Goal: Task Accomplishment & Management: Complete application form

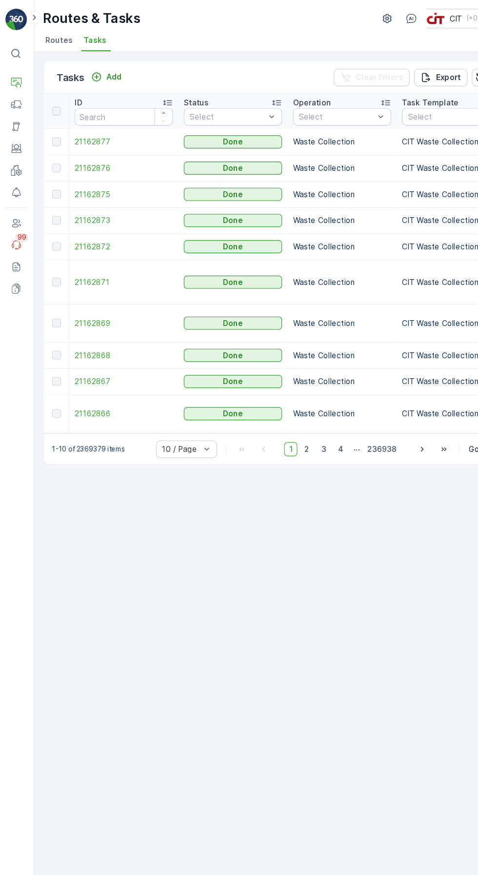
click at [45, 32] on span "Routes" at bounding box center [54, 36] width 24 height 10
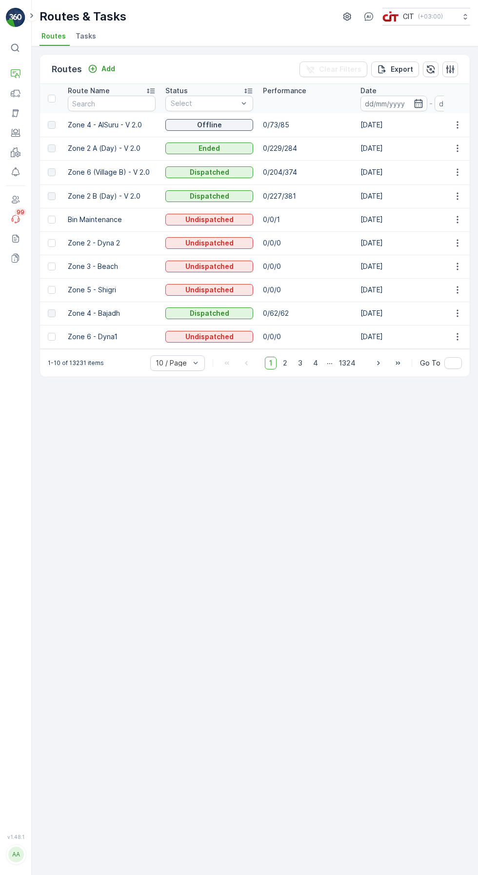
click at [450, 64] on icon "button" at bounding box center [451, 69] width 10 height 10
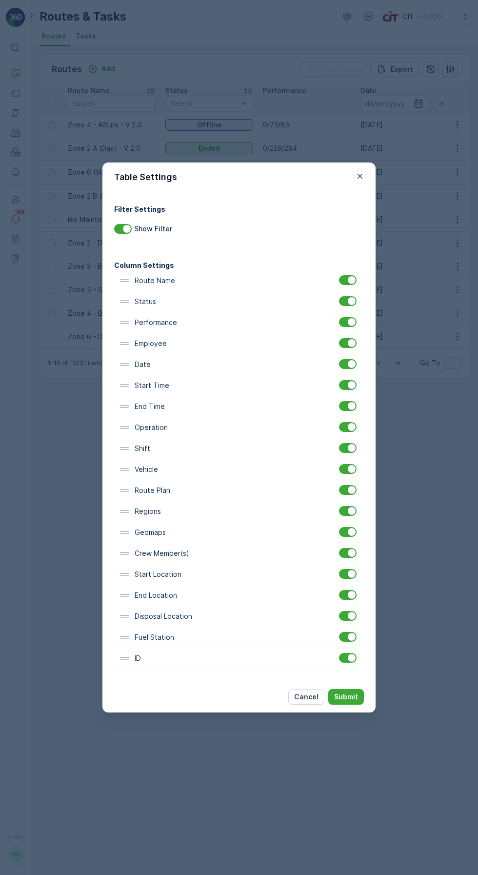
click at [353, 699] on p "Submit" at bounding box center [346, 697] width 24 height 10
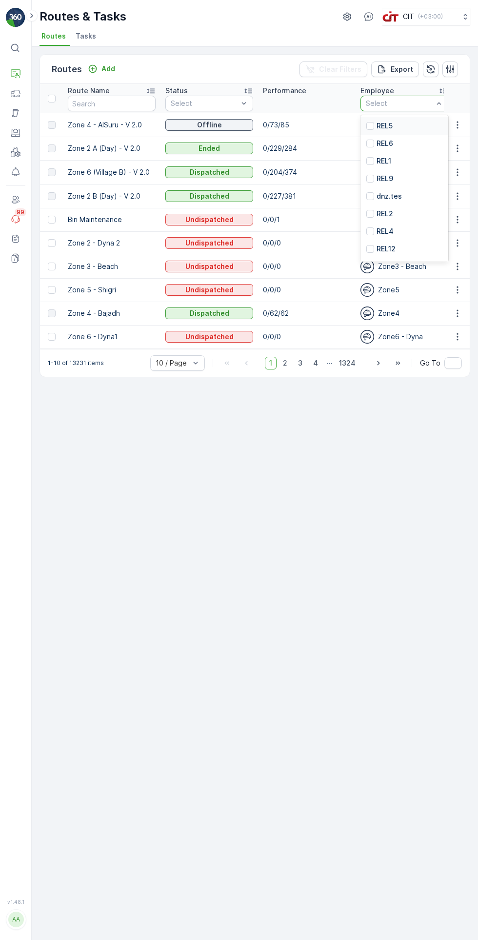
click at [371, 122] on div at bounding box center [371, 126] width 8 height 8
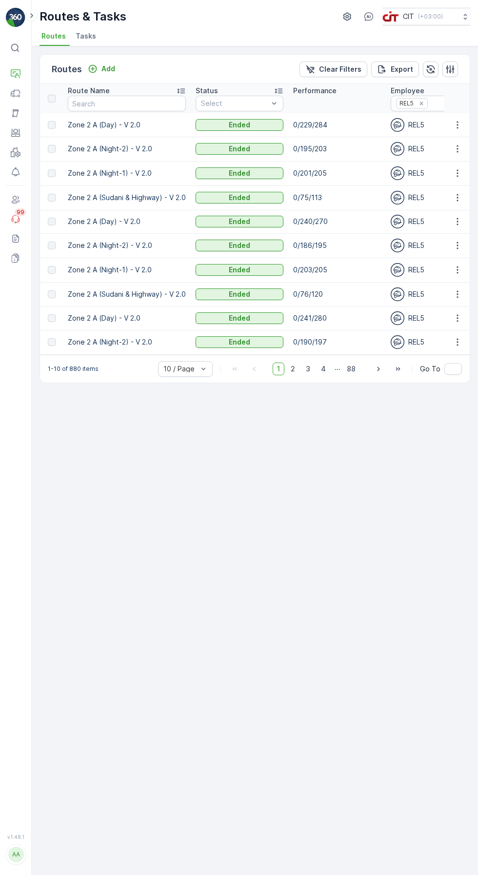
click at [107, 64] on p "Add" at bounding box center [109, 69] width 14 height 10
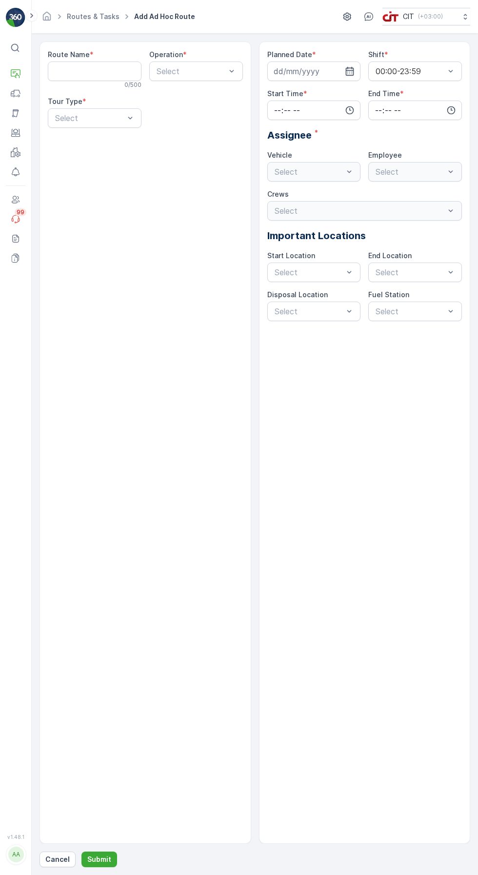
click at [104, 69] on Name "Route Name" at bounding box center [95, 72] width 94 height 20
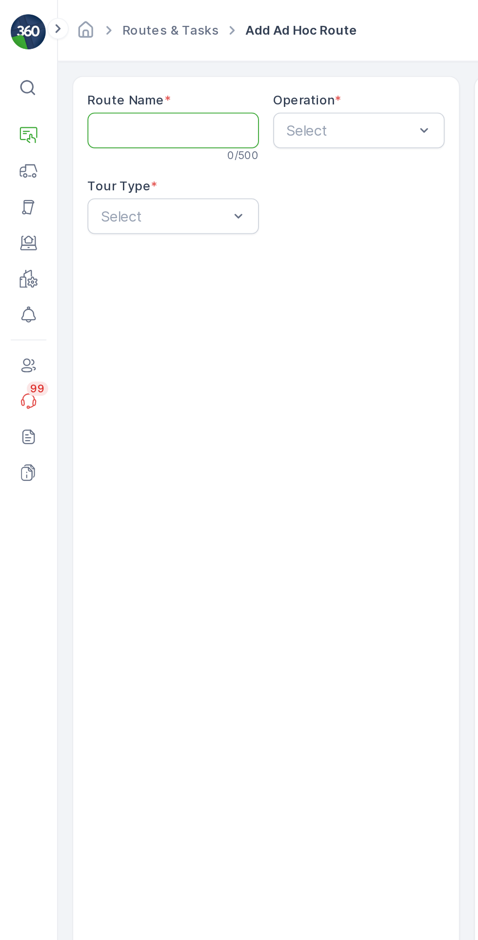
type Name "Zone 2 (A) - AlBada"
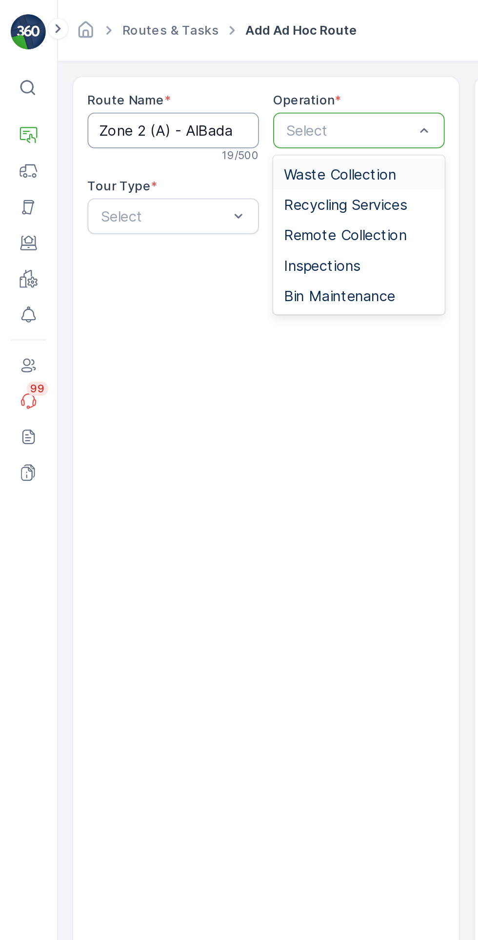
click at [194, 93] on span "Waste Collection" at bounding box center [186, 95] width 62 height 9
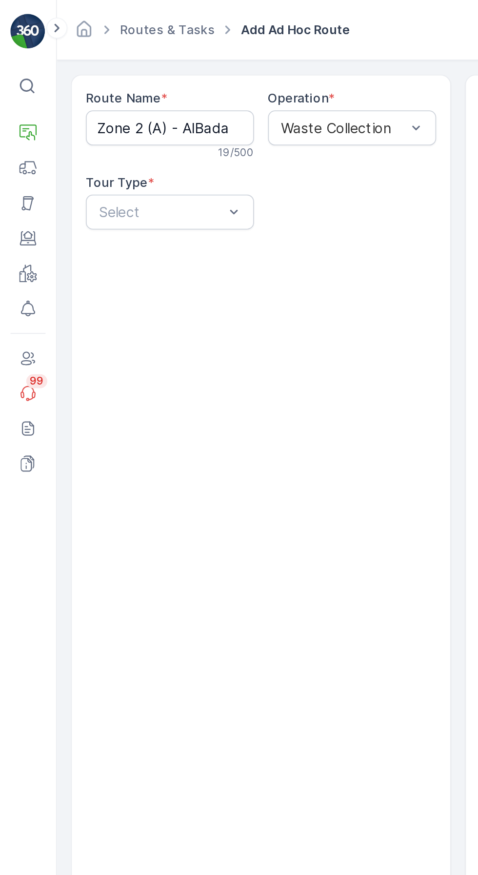
click at [103, 119] on div at bounding box center [89, 118] width 71 height 9
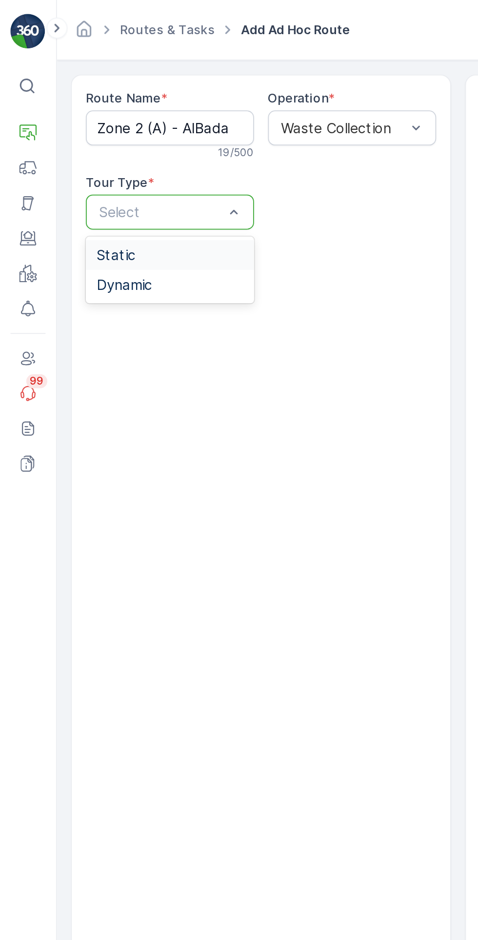
click at [107, 118] on div at bounding box center [89, 118] width 71 height 9
click at [99, 119] on div at bounding box center [89, 118] width 71 height 9
click at [83, 140] on span "Dynamic" at bounding box center [69, 142] width 31 height 9
type input "d"
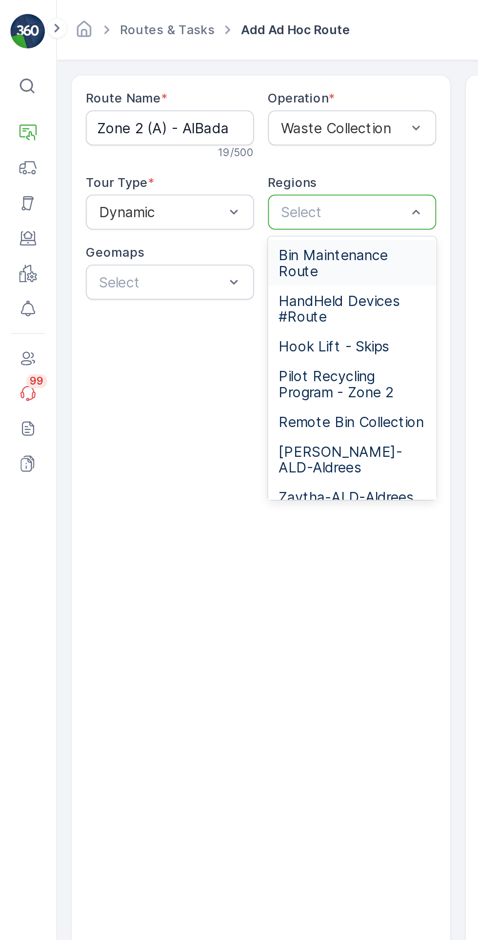
click at [198, 118] on div at bounding box center [191, 118] width 71 height 9
click at [193, 117] on div at bounding box center [191, 118] width 71 height 9
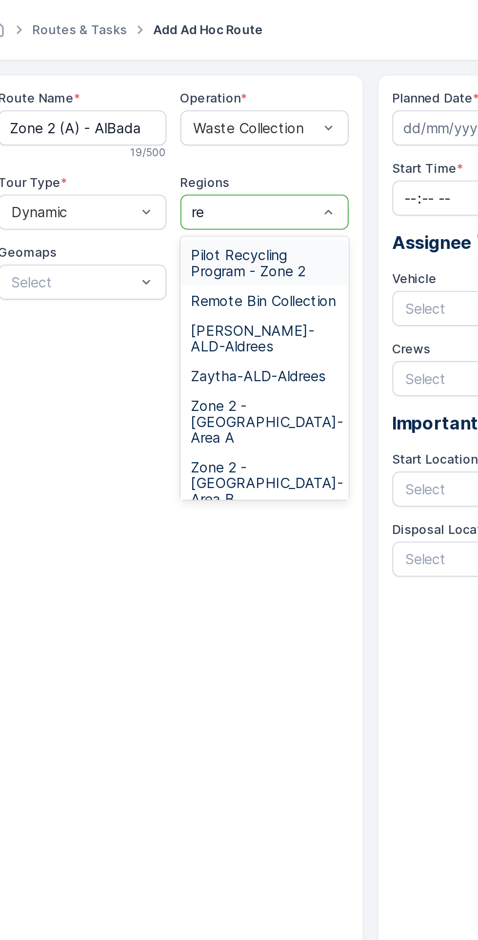
click at [188, 170] on span "Remote Bin Collection" at bounding box center [195, 167] width 81 height 9
type input "re"
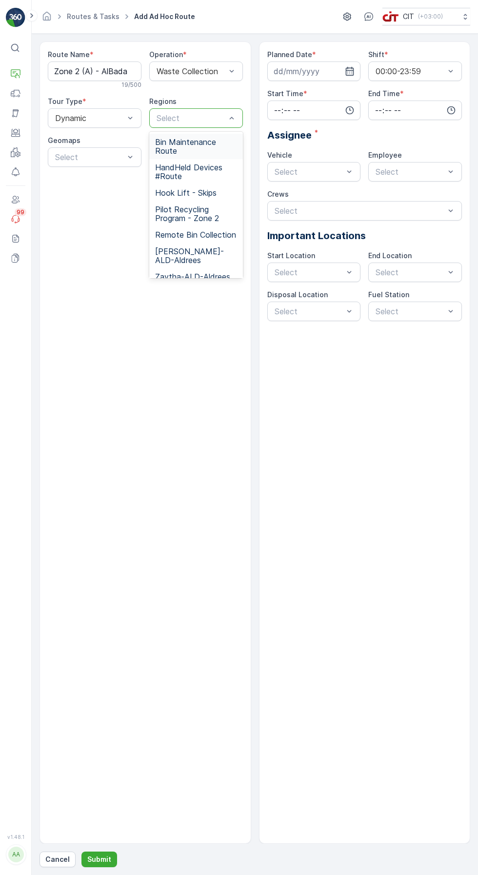
click at [416, 388] on div "Planned Date * Shift * 00:00-23:59 Start Time * End Time * Assignee * Vehicle S…" at bounding box center [365, 443] width 212 height 803
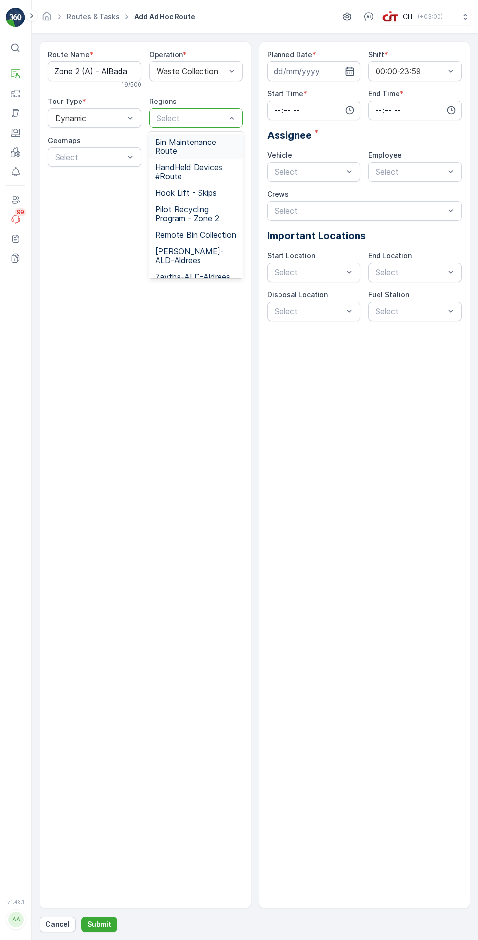
click at [202, 238] on span "Remote Bin Collection" at bounding box center [195, 234] width 81 height 9
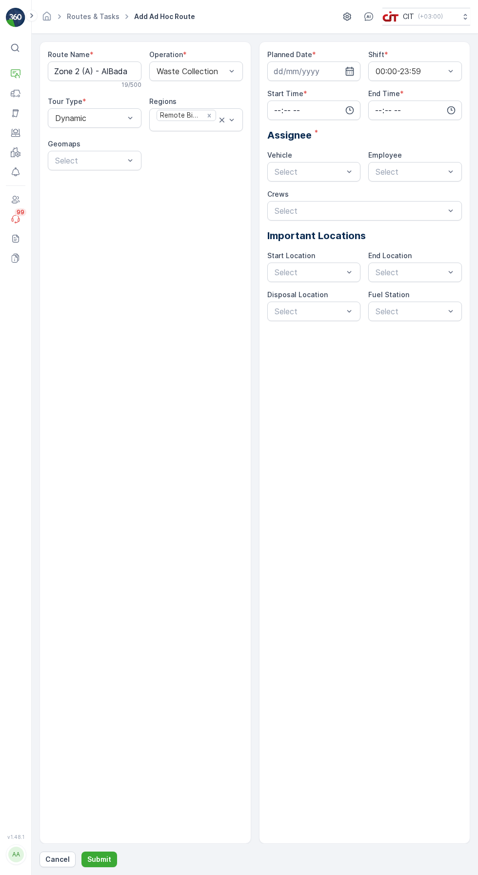
click at [306, 73] on input at bounding box center [315, 72] width 94 height 20
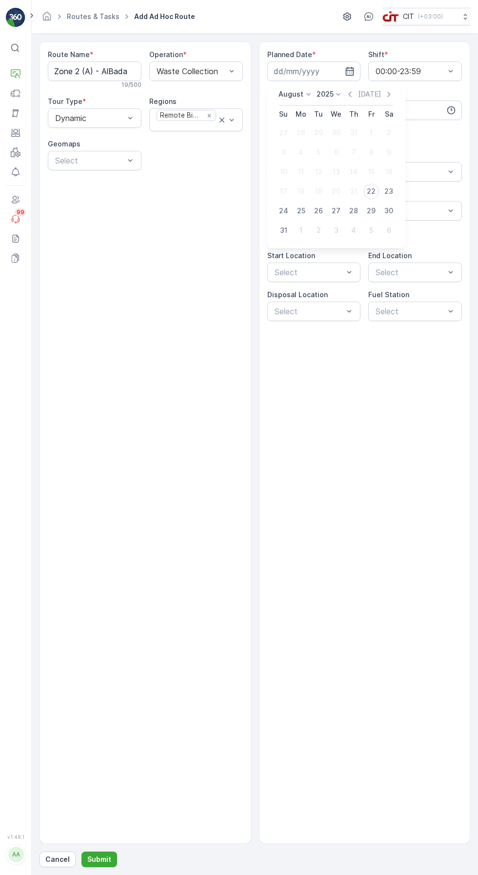
click at [372, 191] on div "22" at bounding box center [372, 192] width 16 height 16
type input "[DATE]"
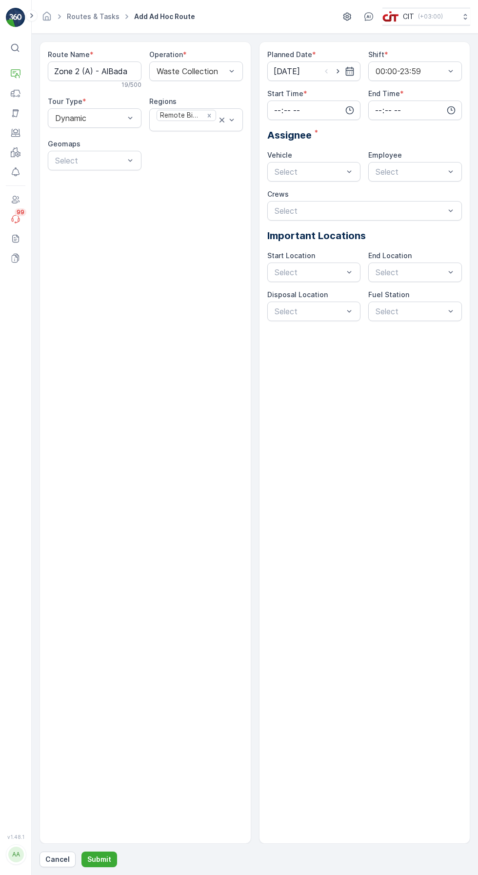
click at [304, 103] on input "time" at bounding box center [315, 111] width 94 height 20
type input "15:00"
click at [392, 108] on input "time" at bounding box center [416, 111] width 94 height 20
type input "17:59"
click at [393, 506] on div "Planned Date * [DATE] Shift * 00:00-23:59 Start Time * 15:00 End Time * 17:59 0…" at bounding box center [365, 443] width 212 height 803
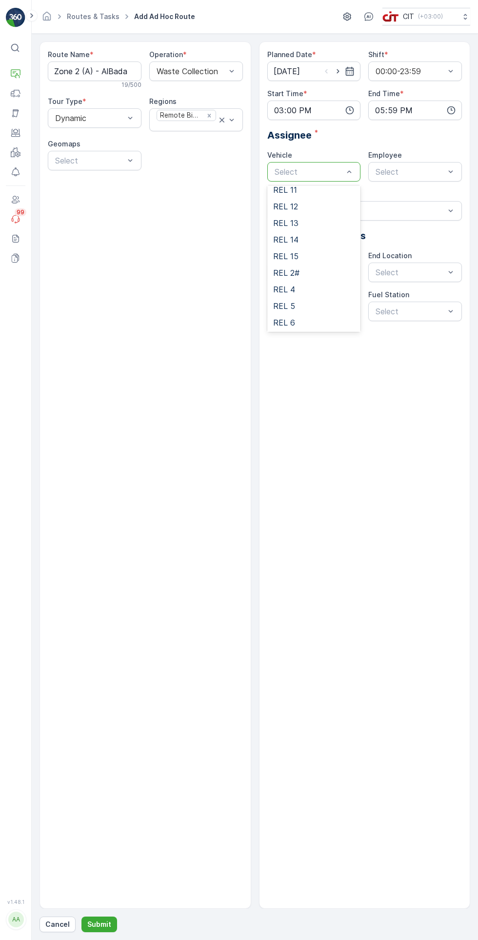
scroll to position [102, 0]
click at [310, 278] on div "REL 5" at bounding box center [314, 276] width 82 height 9
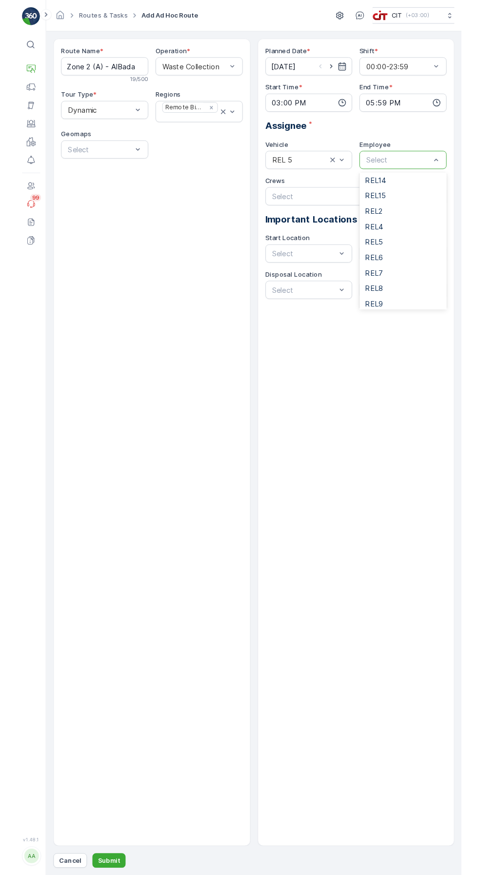
scroll to position [118, 0]
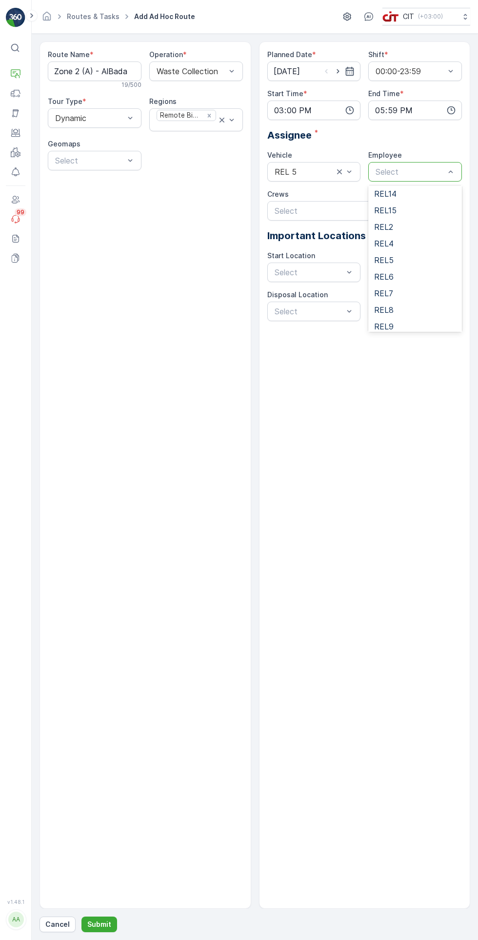
click at [406, 259] on div "REL5" at bounding box center [415, 260] width 82 height 9
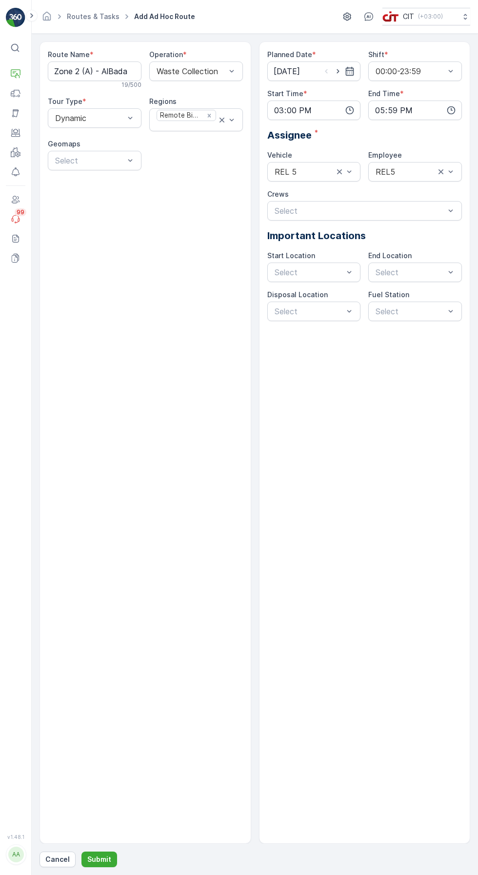
click at [104, 865] on p "Submit" at bounding box center [99, 860] width 24 height 10
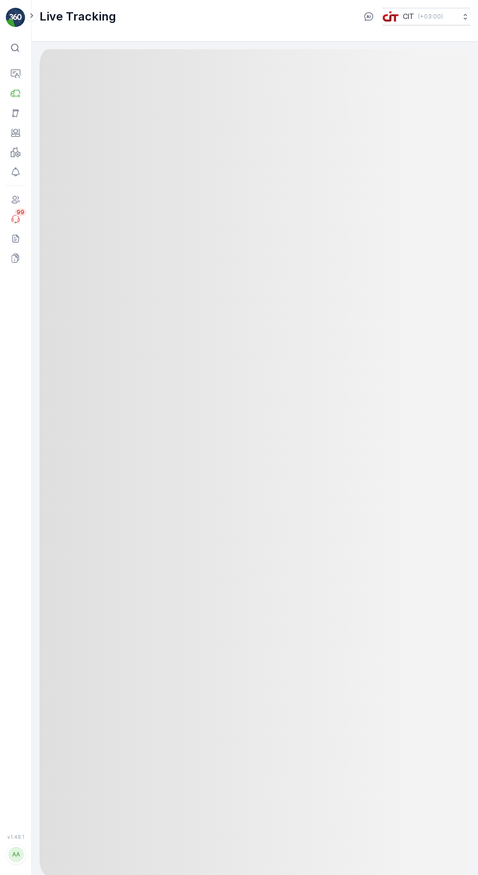
click at [22, 72] on button "Operations" at bounding box center [16, 74] width 20 height 20
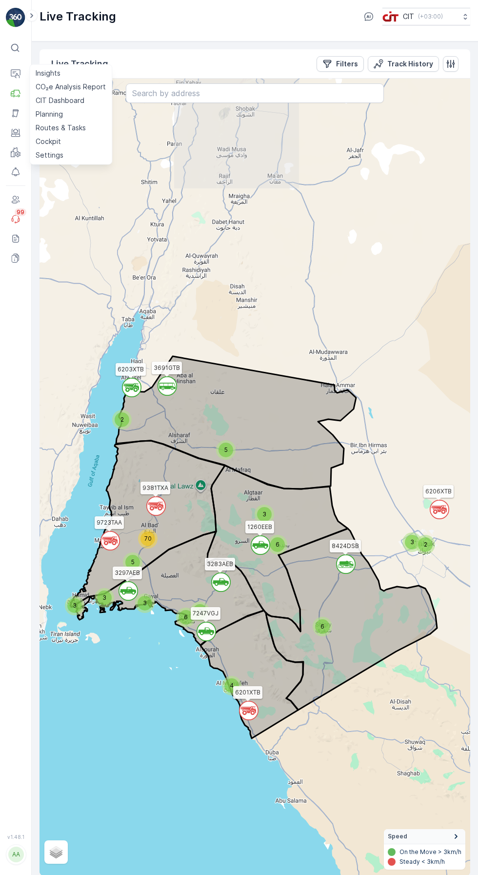
click at [85, 115] on link "Planning" at bounding box center [71, 114] width 78 height 14
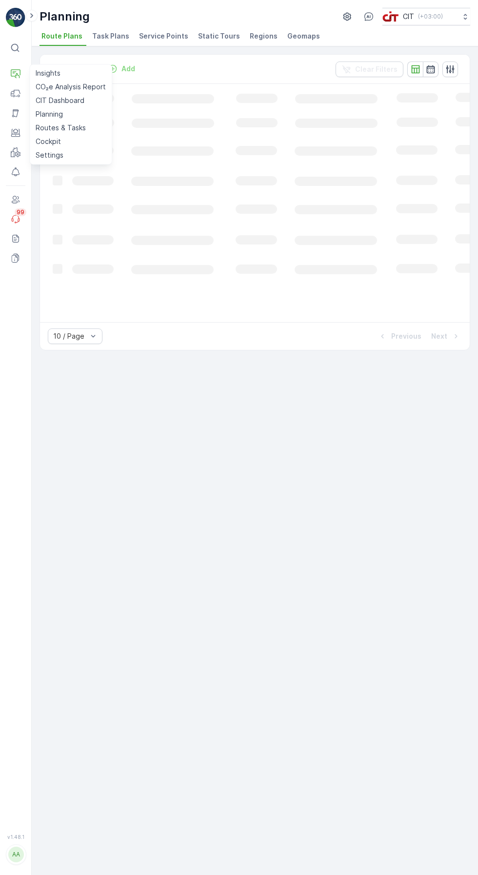
click at [221, 44] on li "Static Tours" at bounding box center [220, 37] width 48 height 17
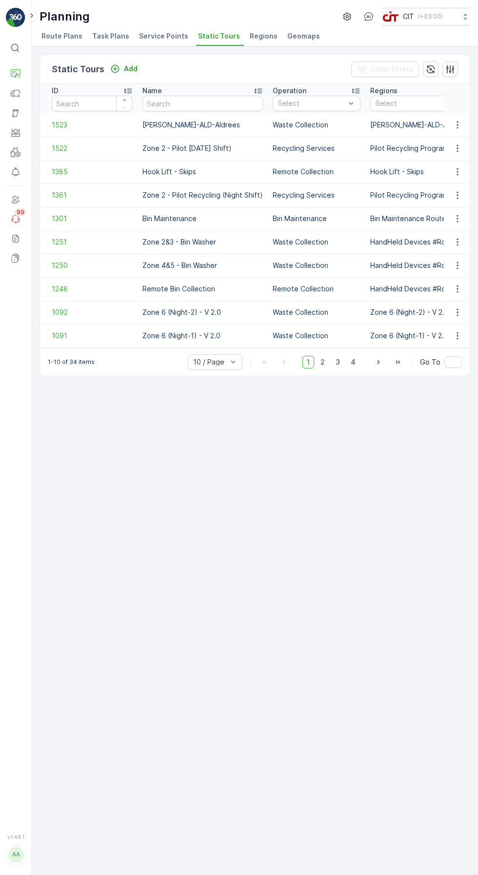
click at [458, 289] on icon "button" at bounding box center [457, 289] width 1 height 7
click at [325, 519] on div "Static Tours Add Clear Filters ID Name Operation Select Regions Select Task Tem…" at bounding box center [255, 460] width 447 height 829
click at [65, 33] on span "Route Plans" at bounding box center [62, 36] width 41 height 10
